Goal: Book appointment/travel/reservation

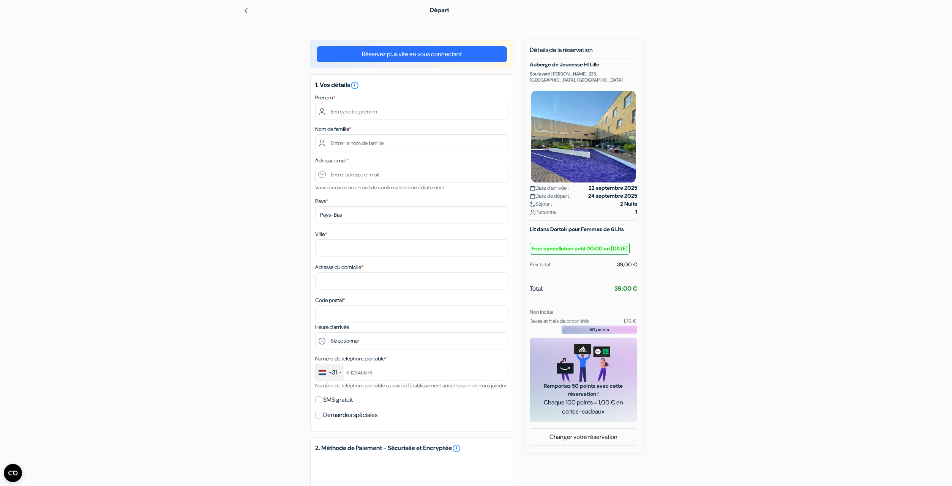
scroll to position [18, 0]
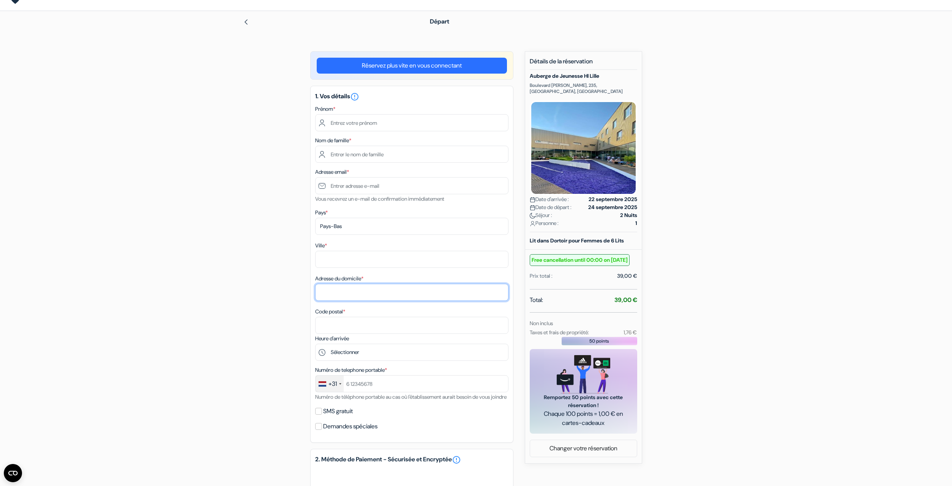
click at [331, 291] on input "Adresse du domicile *" at bounding box center [411, 292] width 193 height 17
click at [300, 302] on div "add_box Auberge de Jeunesse HI Lille Boulevard [PERSON_NAME], 235, [GEOGRAPHIC_…" at bounding box center [475, 360] width 501 height 619
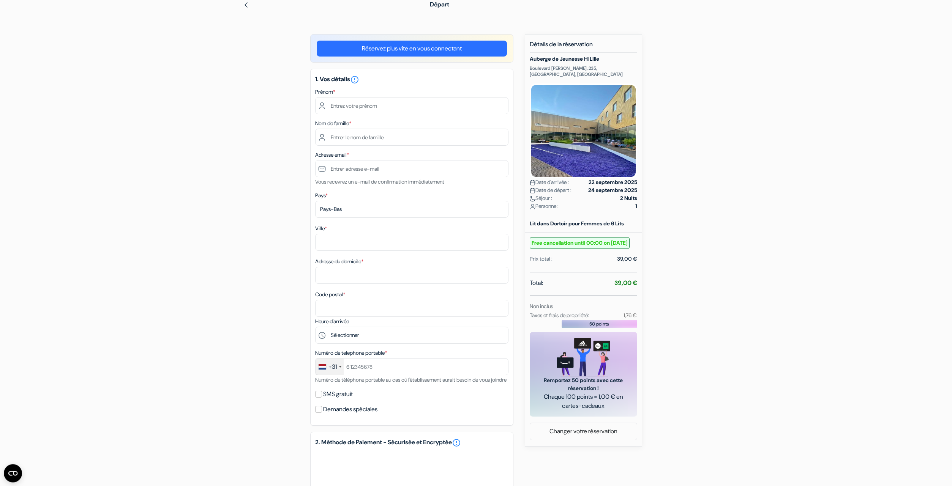
scroll to position [68, 0]
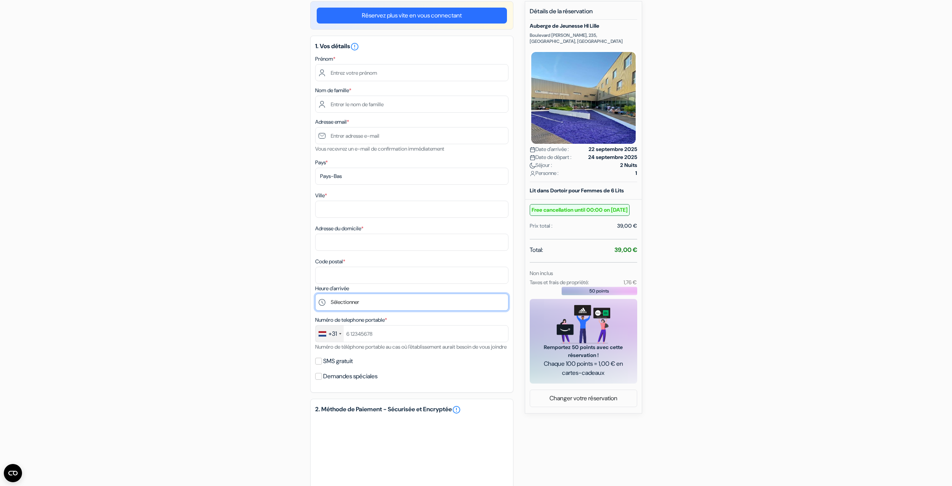
click at [315, 294] on select "Sélectionner 15:00 16:00 17:00 18:00 19:00 20:00 21:00 22:00 23:00" at bounding box center [411, 302] width 193 height 17
click at [339, 303] on select "Sélectionner 15:00 16:00 17:00 18:00 19:00 20:00 21:00 22:00 23:00" at bounding box center [411, 302] width 193 height 17
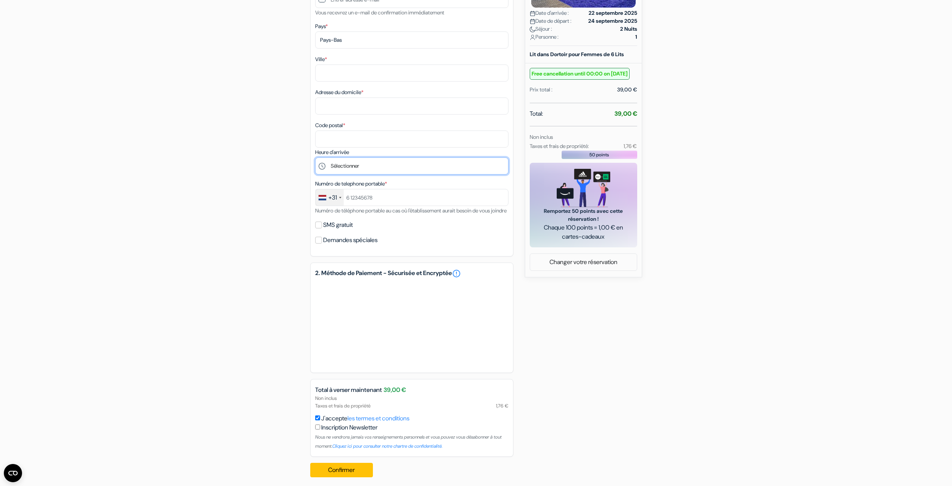
scroll to position [218, 0]
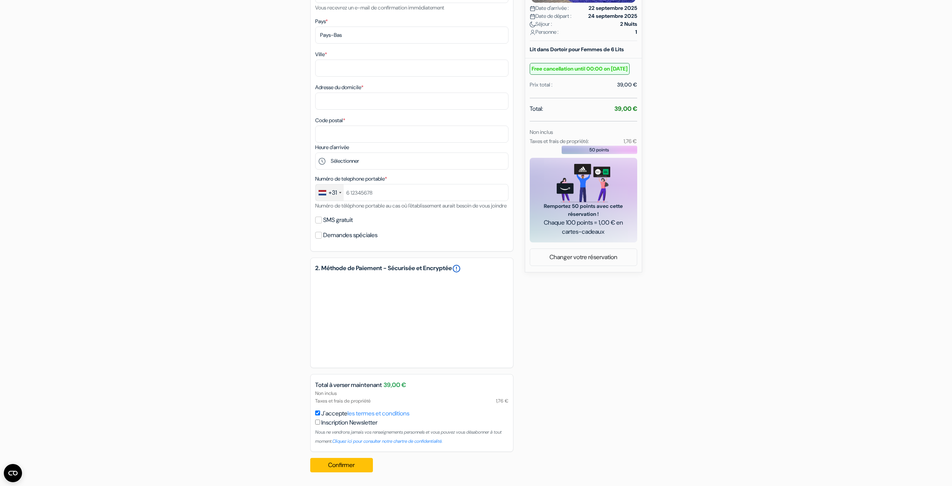
click at [461, 265] on link "error_outline" at bounding box center [456, 268] width 9 height 9
click at [279, 296] on div "add_box Auberge de Jeunesse HI Lille Boulevard [PERSON_NAME], 235, [GEOGRAPHIC_…" at bounding box center [475, 169] width 501 height 619
click at [319, 413] on input "J'accepte les termes et conditions" at bounding box center [317, 413] width 5 height 5
click at [317, 415] on input "J'accepte les termes et conditions" at bounding box center [317, 413] width 5 height 5
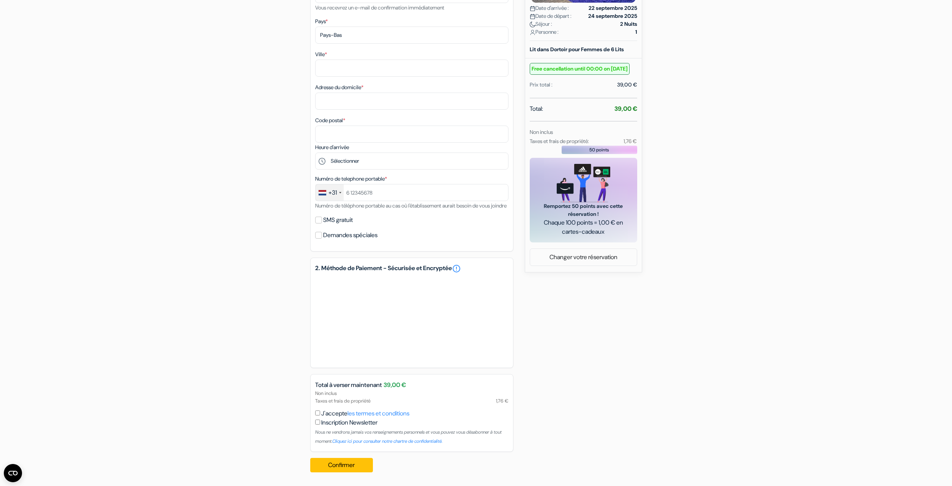
checkbox input "true"
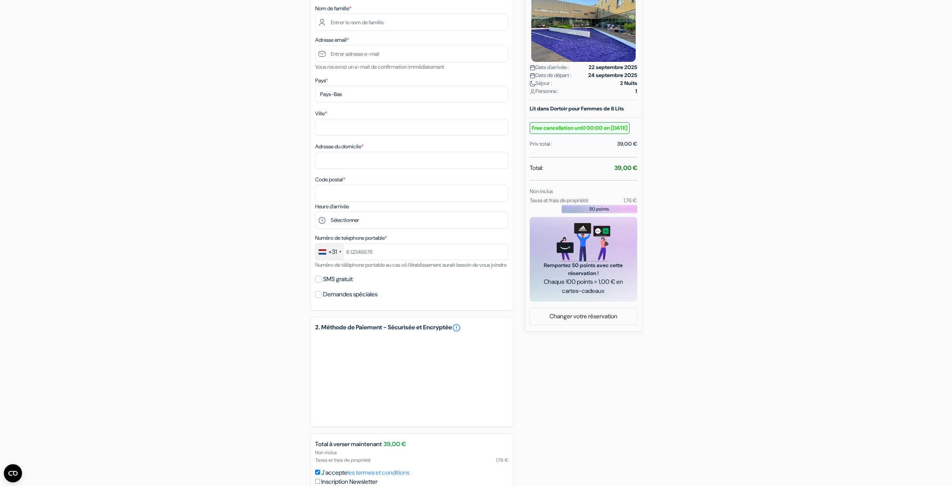
scroll to position [150, 0]
click at [461, 332] on link "error_outline" at bounding box center [456, 327] width 9 height 9
drag, startPoint x: 488, startPoint y: 334, endPoint x: 503, endPoint y: 335, distance: 15.2
click at [452, 332] on div "2. Méthode de Paiement - Sécurisée et Encryptée error_outline" at bounding box center [411, 372] width 203 height 110
click at [461, 332] on link "error_outline" at bounding box center [456, 327] width 9 height 9
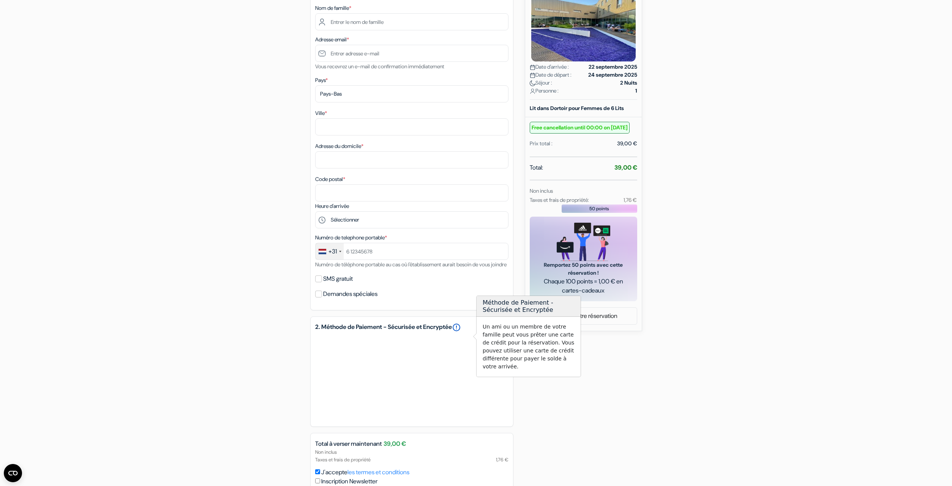
click at [461, 332] on link "error_outline" at bounding box center [456, 327] width 9 height 9
click at [465, 327] on div "2. Méthode de Paiement - Sécurisée et Encryptée error_outline" at bounding box center [411, 372] width 203 height 110
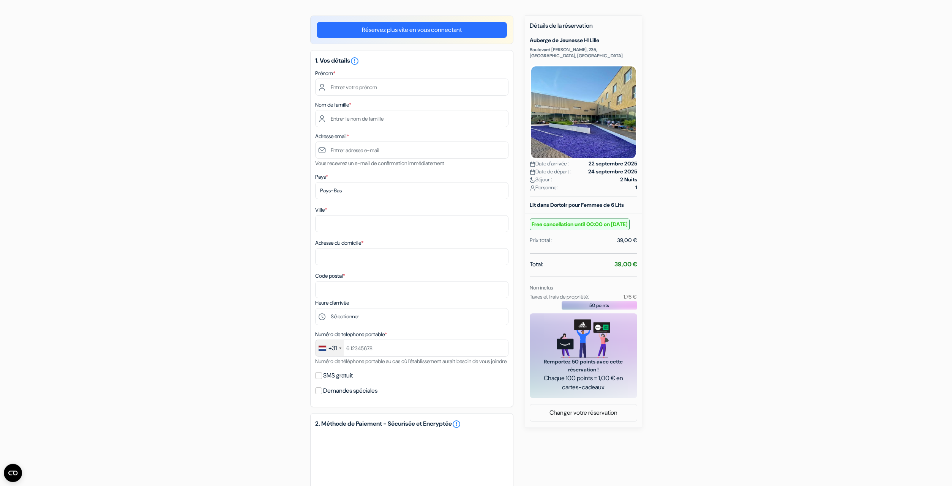
scroll to position [50, 0]
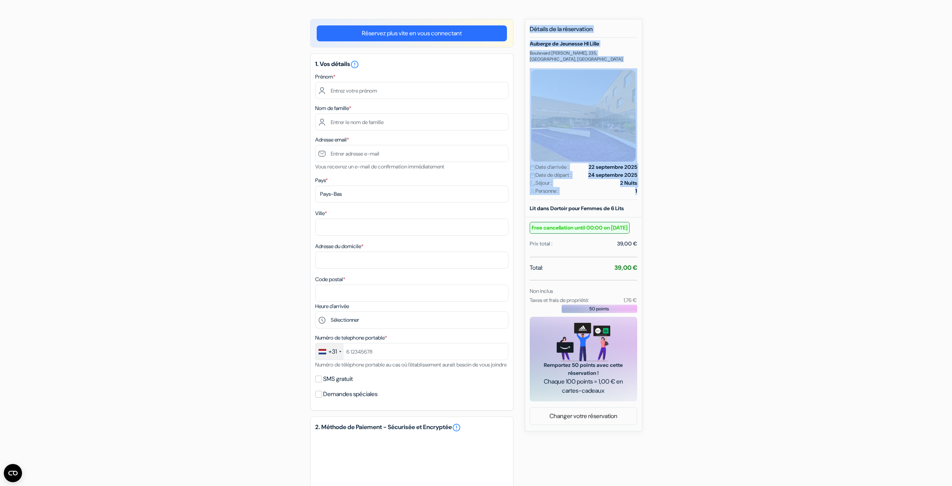
drag, startPoint x: 654, startPoint y: 192, endPoint x: 528, endPoint y: 22, distance: 211.1
click at [528, 22] on div "add_box Auberge de Jeunesse HI Lille Boulevard [PERSON_NAME], 235, [GEOGRAPHIC_…" at bounding box center [475, 328] width 501 height 619
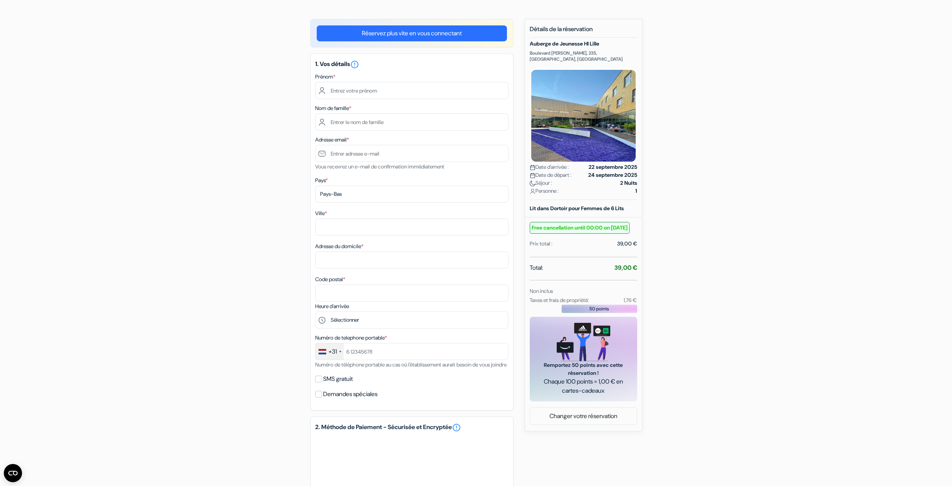
click at [528, 22] on div "Nouvelle Réservation Détails de la réservation Auberge de Jeunesse HI [GEOGRAPH…" at bounding box center [583, 225] width 117 height 413
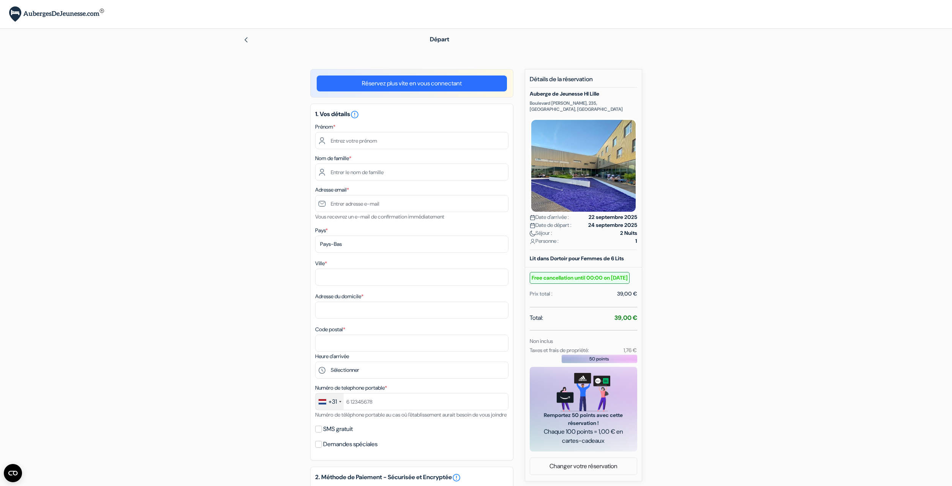
scroll to position [218, 0]
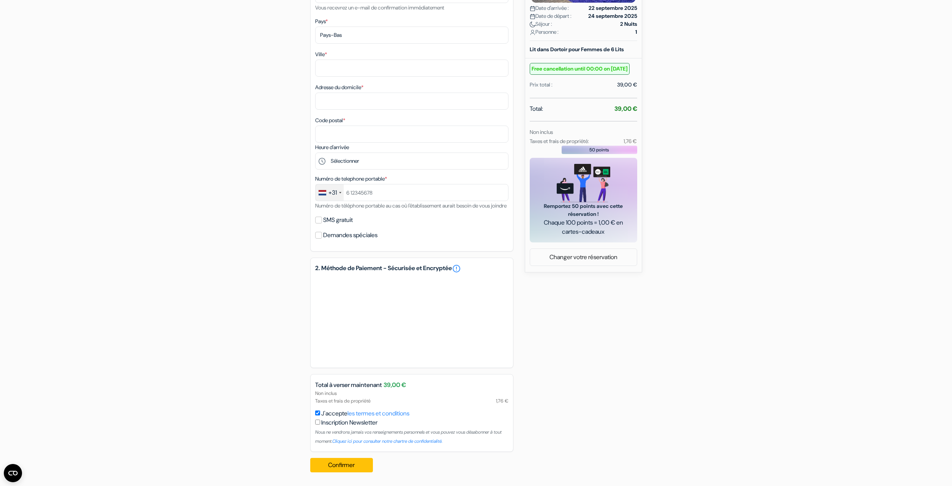
drag, startPoint x: 313, startPoint y: 402, endPoint x: 367, endPoint y: 401, distance: 54.3
click at [367, 401] on div "Non inclus Taxes et frais de propriété 1,76 €" at bounding box center [412, 397] width 202 height 14
click at [368, 401] on div "Non inclus Taxes et frais de propriété 1,76 €" at bounding box center [412, 397] width 202 height 14
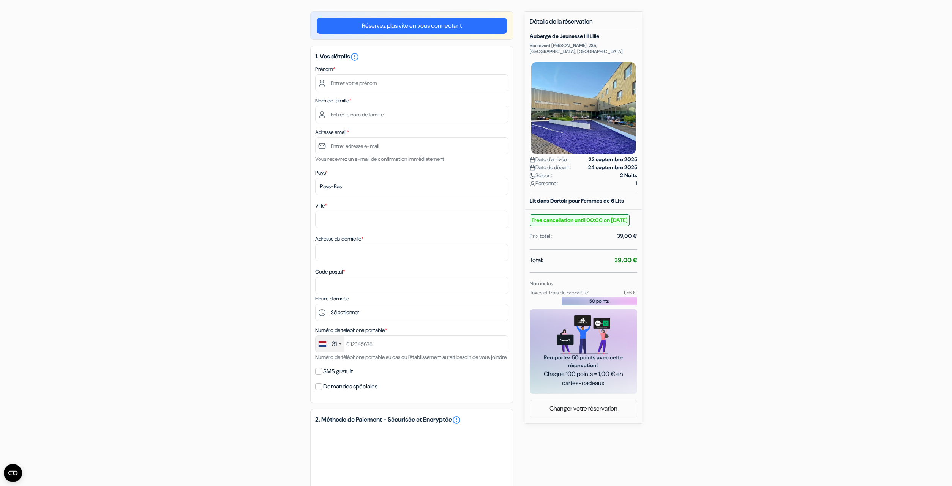
scroll to position [0, 0]
